Goal: Task Accomplishment & Management: Use online tool/utility

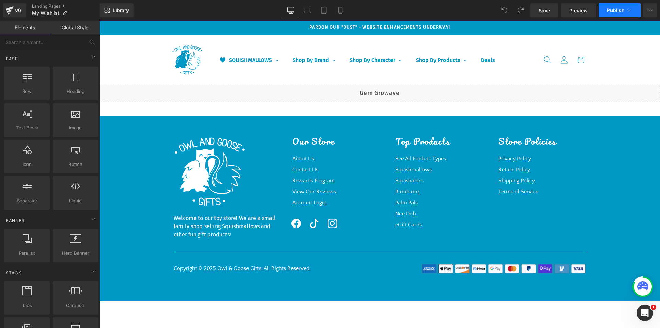
click at [618, 13] on button "Publish" at bounding box center [620, 10] width 42 height 14
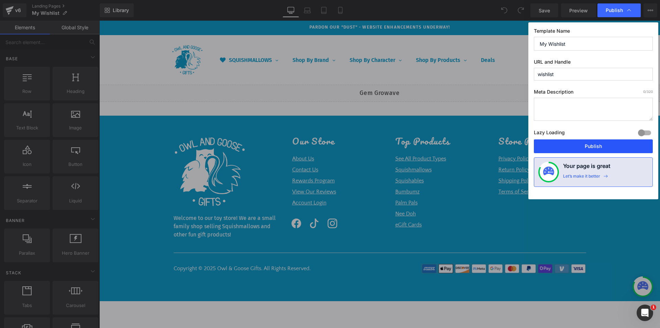
click at [587, 148] on button "Publish" at bounding box center [593, 146] width 119 height 14
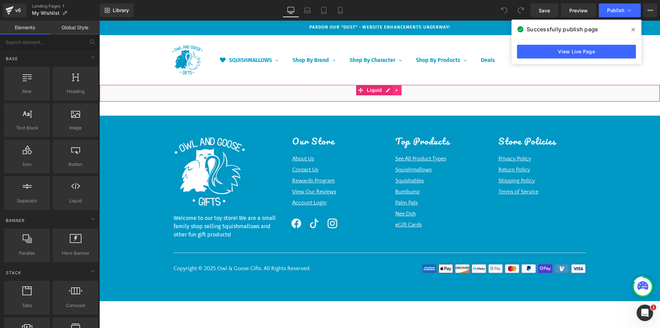
click at [395, 89] on icon at bounding box center [397, 90] width 5 height 5
click at [361, 87] on link "Liquid" at bounding box center [357, 90] width 28 height 10
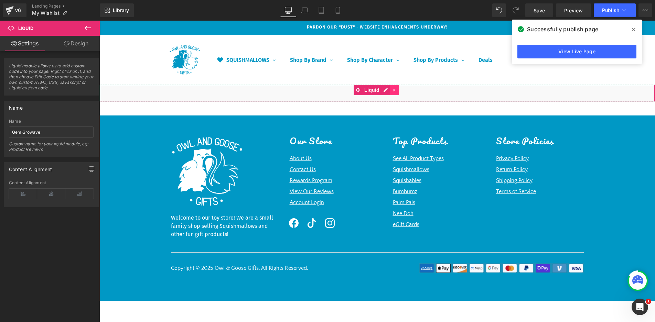
click at [394, 91] on icon at bounding box center [393, 90] width 1 height 3
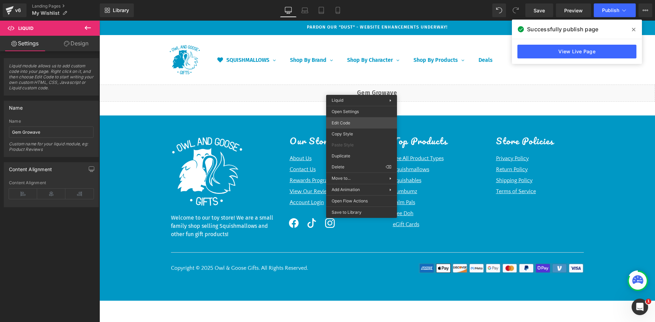
click at [353, 0] on div "Liquid You are previewing how the will restyle your page. You can not edit Elem…" at bounding box center [327, 0] width 655 height 0
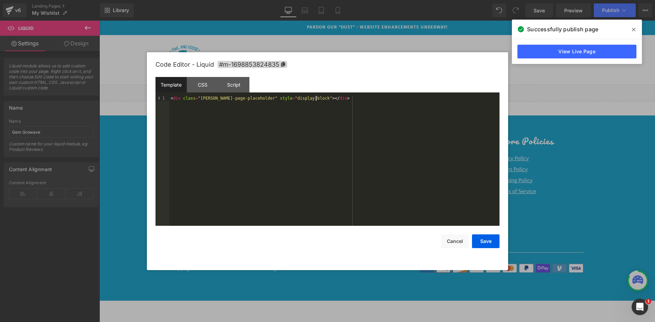
click at [324, 97] on div "< div class = "gw-wl-page-placeholder" style = "display:block" > </ div >" at bounding box center [334, 166] width 330 height 140
drag, startPoint x: 324, startPoint y: 97, endPoint x: 141, endPoint y: 83, distance: 183.8
click at [141, 83] on body "Liquid You are previewing how the will restyle your page. You can not edit Elem…" at bounding box center [327, 161] width 655 height 322
click at [200, 87] on div "CSS" at bounding box center [202, 84] width 31 height 15
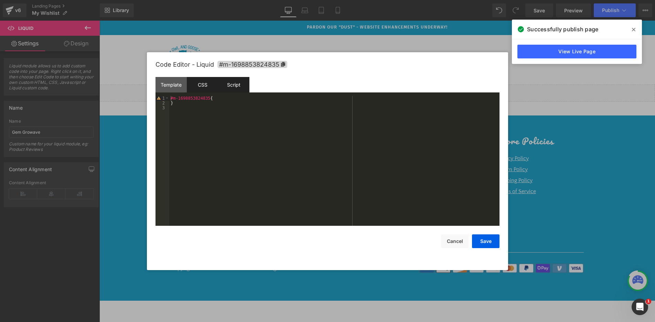
click at [234, 84] on div "Script" at bounding box center [233, 84] width 31 height 15
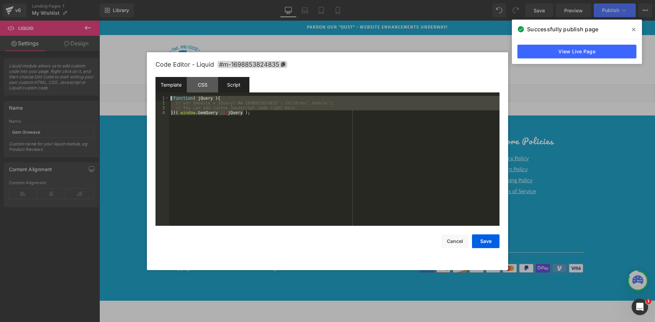
drag, startPoint x: 247, startPoint y: 115, endPoint x: 156, endPoint y: 92, distance: 93.8
click at [156, 92] on div "Template CSS Script Data 1 < div class = "gw-wl-page-placeholder" style = "disp…" at bounding box center [327, 151] width 344 height 149
click at [7, 7] on div at bounding box center [327, 161] width 655 height 322
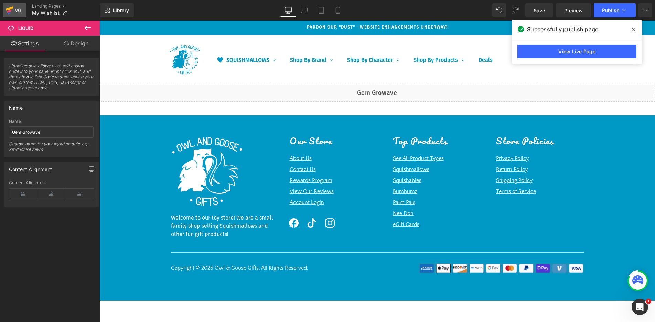
click at [9, 7] on icon at bounding box center [10, 10] width 8 height 17
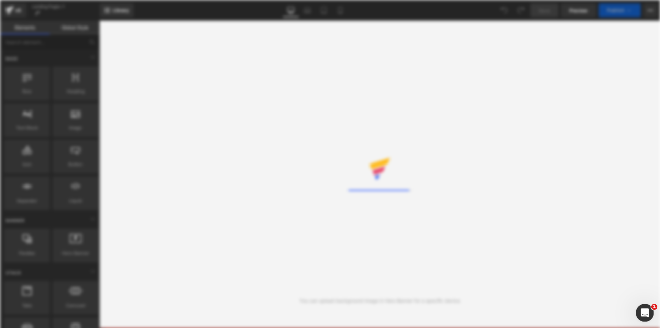
click at [649, 313] on div "Open Intercom Messenger" at bounding box center [644, 311] width 23 height 23
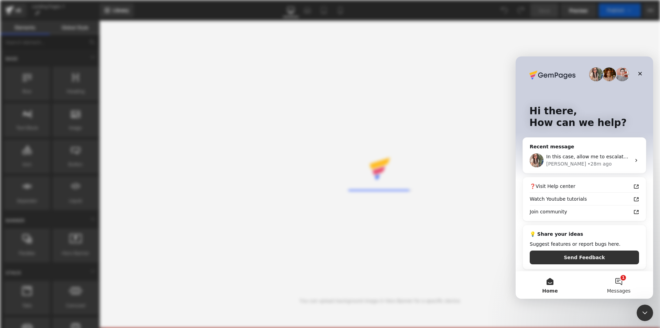
click at [622, 284] on button "1 Messages" at bounding box center [619, 285] width 69 height 28
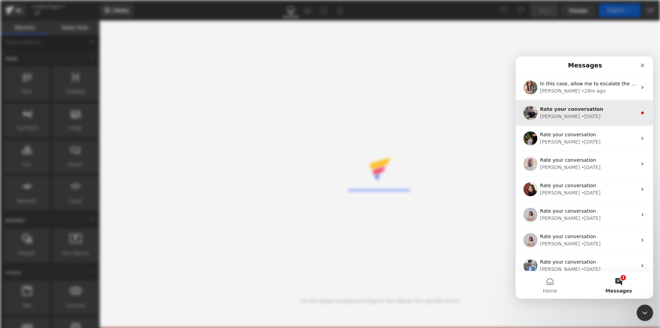
click at [571, 115] on div "Tony • 2d ago" at bounding box center [588, 116] width 97 height 7
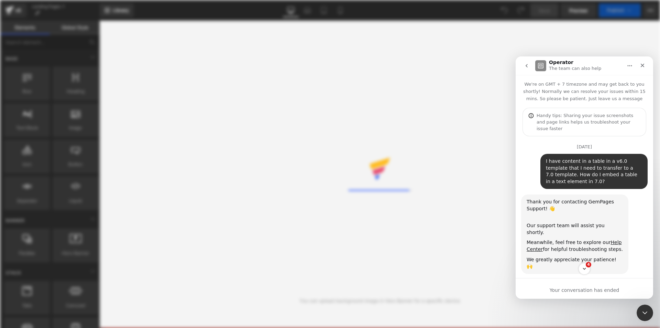
scroll to position [70, 0]
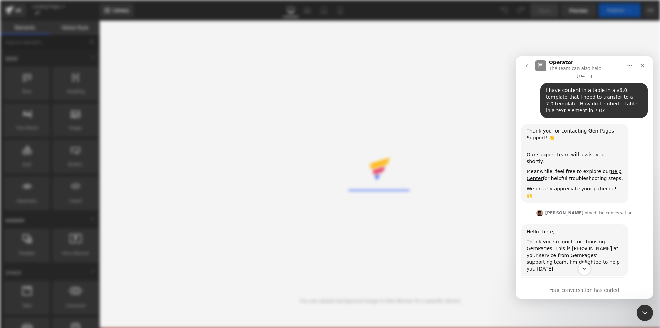
click at [583, 268] on icon "Scroll to bottom" at bounding box center [584, 269] width 3 height 2
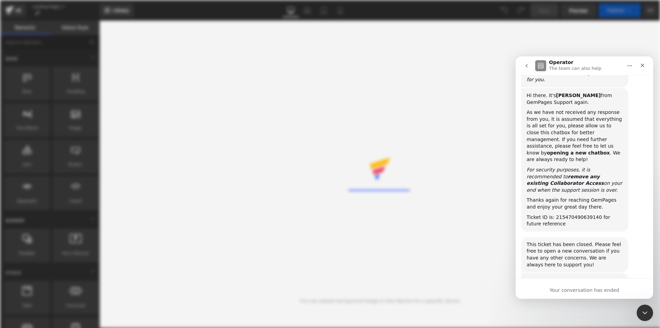
scroll to position [2164, 0]
click at [647, 315] on icon "Close Intercom Messenger" at bounding box center [644, 311] width 8 height 8
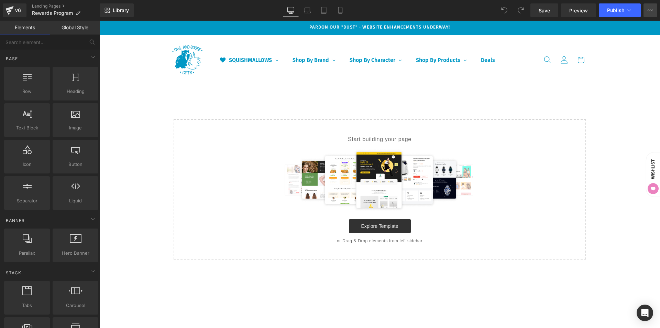
click at [647, 9] on button "View Live Page View with current Template Save Template to Library Schedule Pub…" at bounding box center [651, 10] width 14 height 14
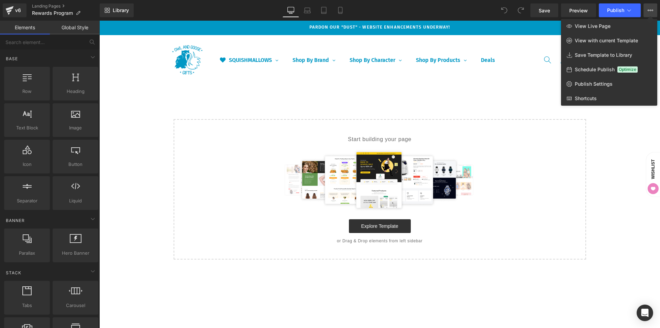
drag, startPoint x: 97, startPoint y: 59, endPoint x: 99, endPoint y: 98, distance: 39.6
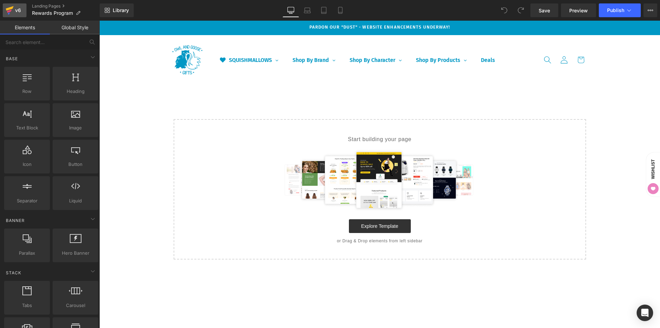
click at [13, 9] on icon at bounding box center [10, 10] width 8 height 17
click at [14, 13] on div "v6" at bounding box center [18, 10] width 9 height 9
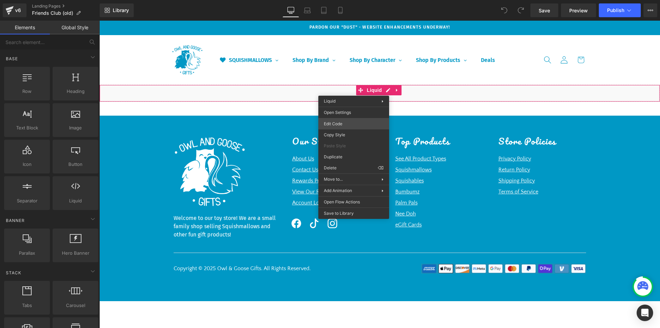
click at [346, 0] on div "You are previewing how the will restyle your page. You can not edit Elements in…" at bounding box center [330, 0] width 660 height 0
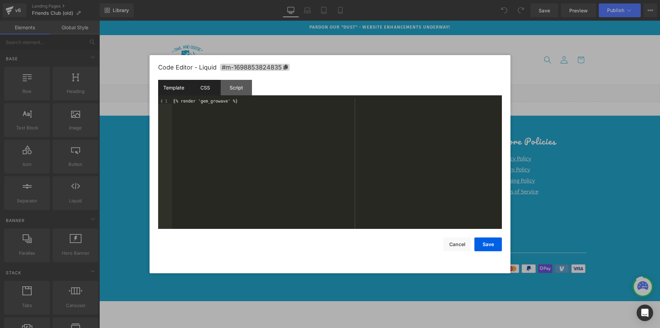
click at [204, 90] on div "CSS" at bounding box center [204, 87] width 31 height 15
click at [237, 89] on div "Script" at bounding box center [236, 87] width 31 height 15
click at [175, 84] on div "Template" at bounding box center [173, 87] width 31 height 15
click at [459, 247] on button "Cancel" at bounding box center [458, 244] width 28 height 14
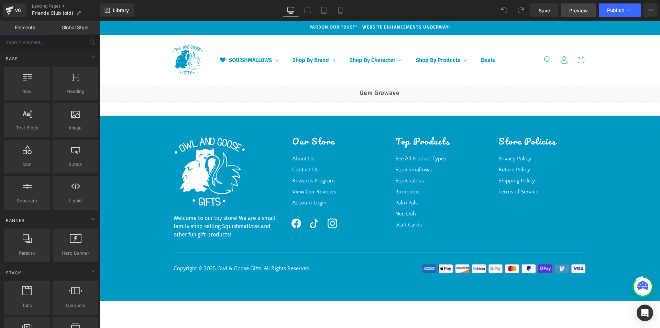
click at [584, 8] on span "Preview" at bounding box center [578, 10] width 19 height 7
click at [5, 13] on link "v6" at bounding box center [15, 10] width 24 height 14
